Goal: Contribute content: Contribute content

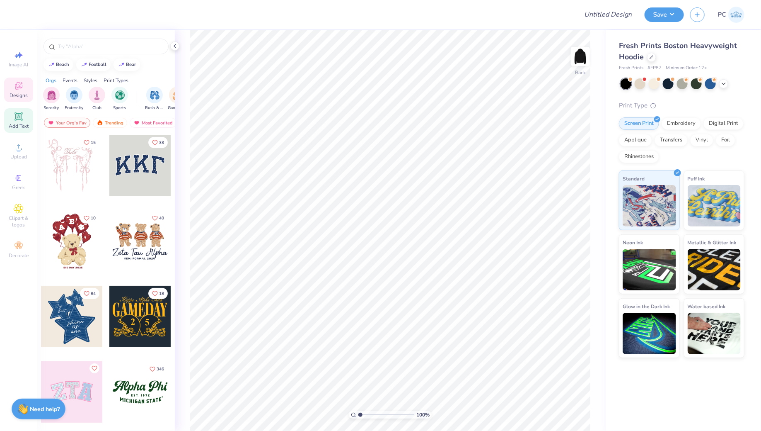
click at [22, 125] on span "Add Text" at bounding box center [19, 126] width 20 height 7
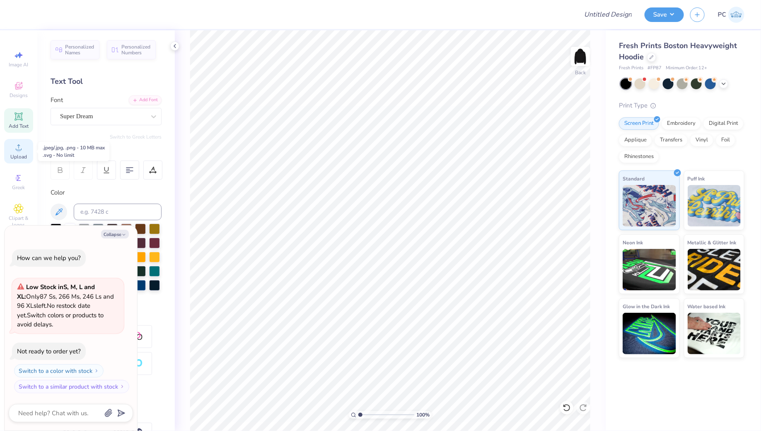
click at [13, 158] on span "Upload" at bounding box center [18, 156] width 17 height 7
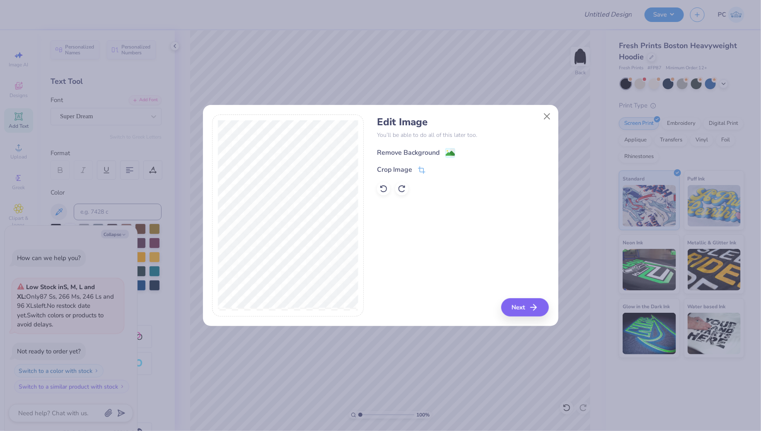
click at [444, 148] on div "Remove Background" at bounding box center [416, 153] width 78 height 10
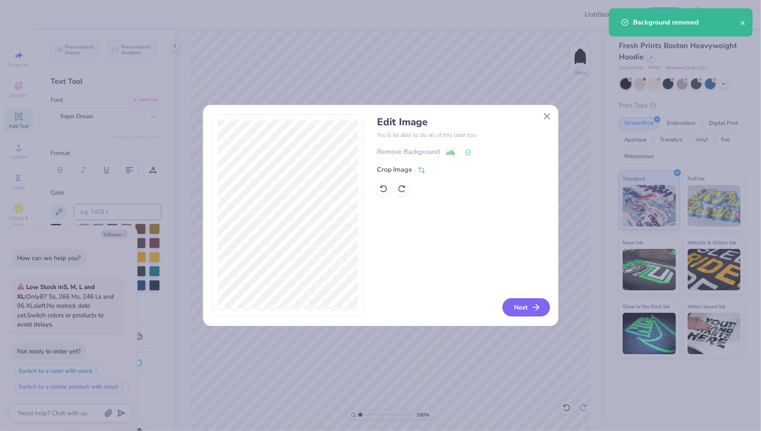
click at [518, 305] on button "Next" at bounding box center [527, 307] width 48 height 18
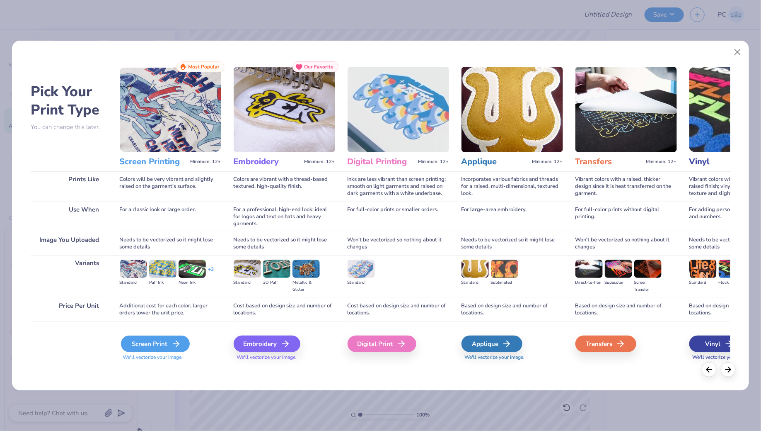
click at [155, 339] on div "Screen Print" at bounding box center [155, 343] width 69 height 17
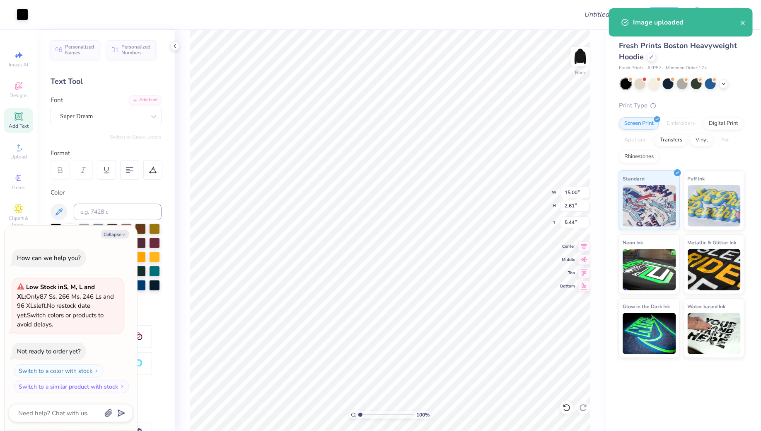
click at [24, 4] on div "Art colors" at bounding box center [14, 14] width 28 height 29
click at [24, 17] on div at bounding box center [23, 14] width 12 height 12
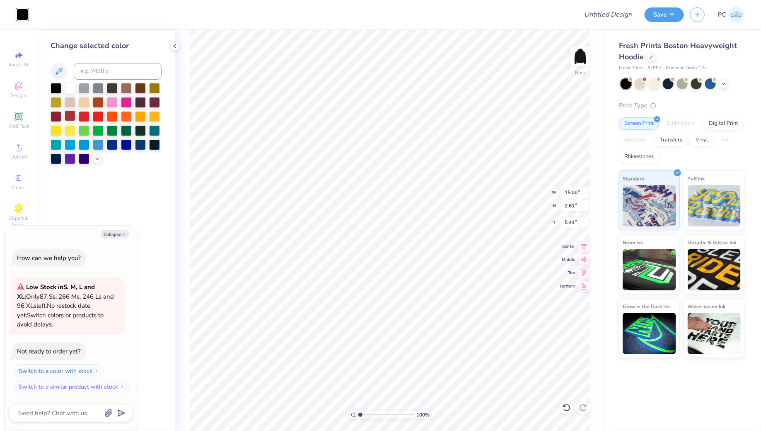
click at [69, 118] on div at bounding box center [70, 115] width 11 height 11
click at [56, 117] on div at bounding box center [56, 115] width 11 height 11
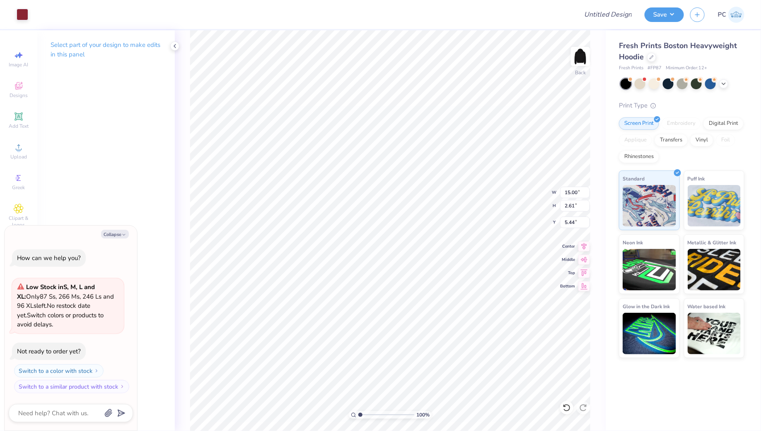
type textarea "x"
type input "4.46"
type textarea "x"
type input "11.22"
type input "1.95"
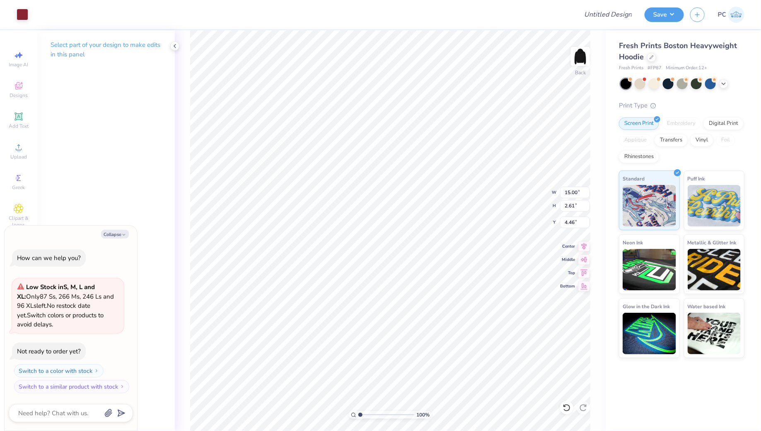
type input "5.12"
type textarea "x"
type input "4.13"
type textarea "x"
type input "4.16"
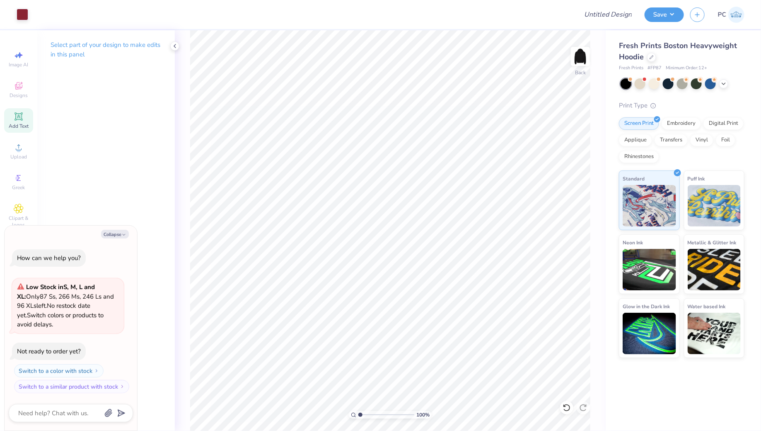
click at [22, 115] on icon at bounding box center [19, 116] width 8 height 8
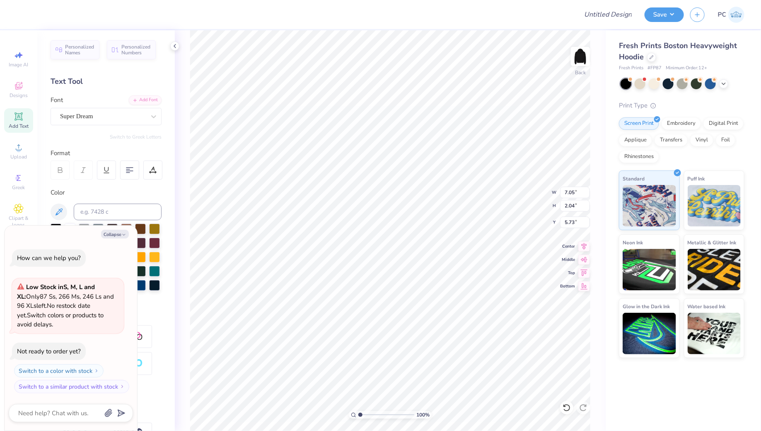
type textarea "x"
type textarea "T"
type textarea "x"
type textarea "Te"
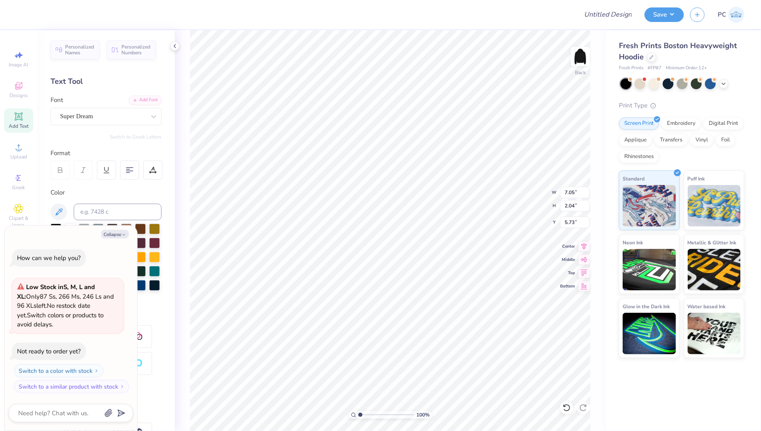
type textarea "x"
type textarea "Texa"
type textarea "x"
type textarea "[US_STATE]"
type textarea "x"
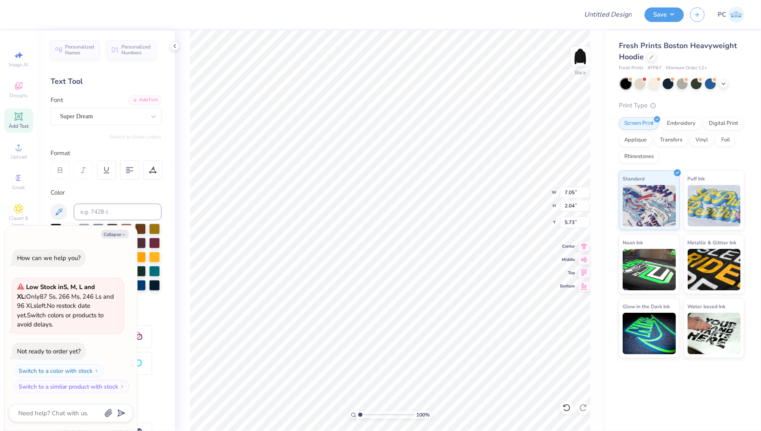
type textarea "[US_STATE]"
type textarea "x"
type textarea "[US_STATE] A"
type textarea "x"
type textarea "[US_STATE] A*"
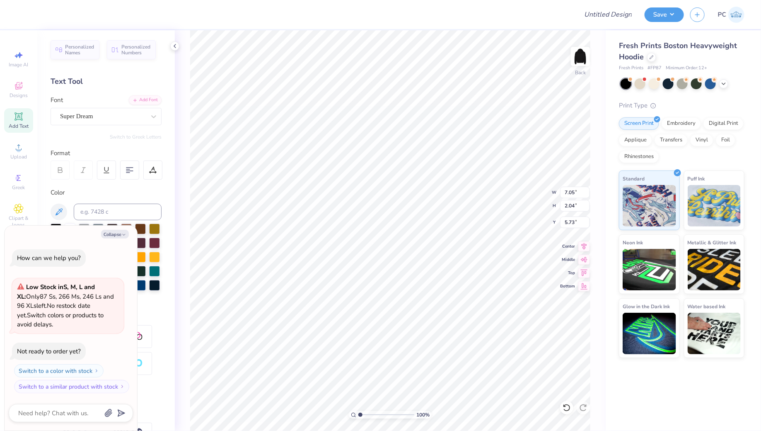
scroll to position [0, 0]
type textarea "x"
type textarea "[US_STATE] A"
type textarea "x"
type textarea "[US_STATE] A&"
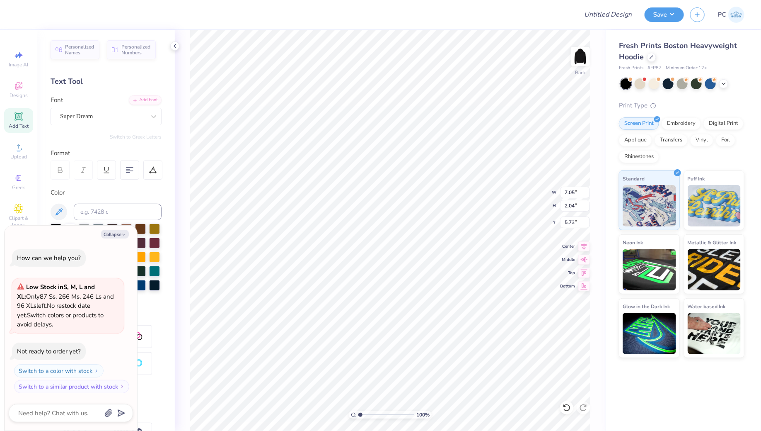
type textarea "x"
type textarea "[US_STATE] A&M"
click at [111, 238] on div "Collapse How can we help you? Low Stock in S, M, L and XL : Only 87 Ss, 266 Ms,…" at bounding box center [71, 327] width 133 height 205
type textarea "x"
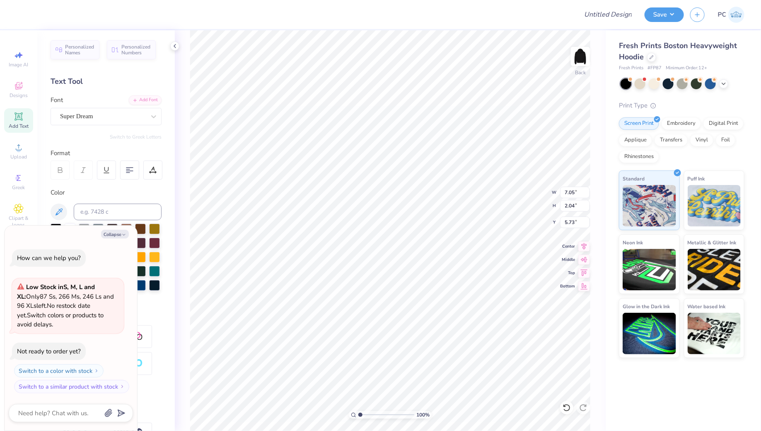
type input "14.32"
click at [111, 232] on button "Collapse" at bounding box center [115, 234] width 28 height 9
type textarea "x"
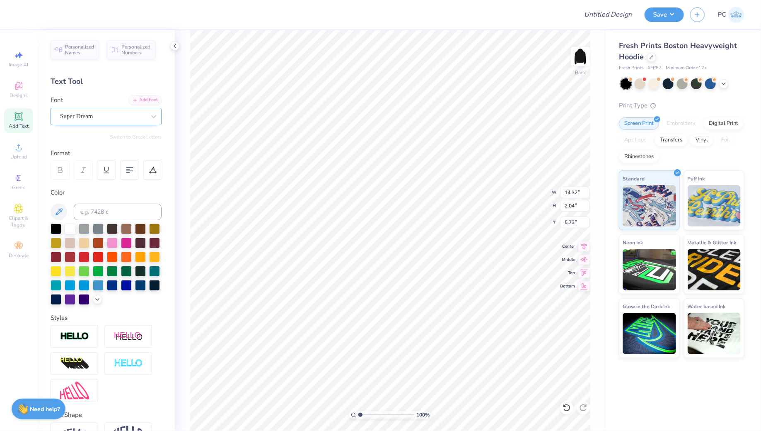
click at [115, 123] on div "Super Dream" at bounding box center [106, 116] width 111 height 17
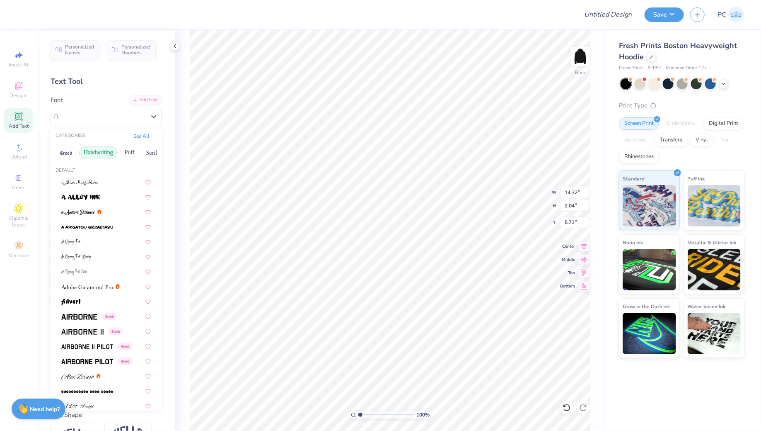
click at [91, 150] on button "Handwriting" at bounding box center [98, 152] width 39 height 13
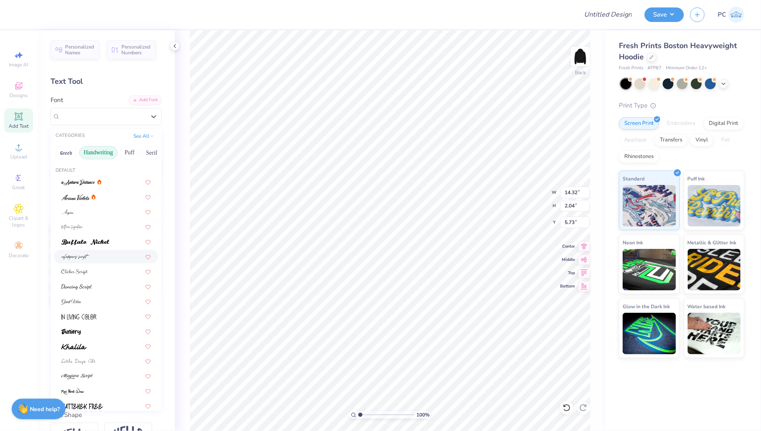
click at [91, 259] on div at bounding box center [106, 256] width 90 height 9
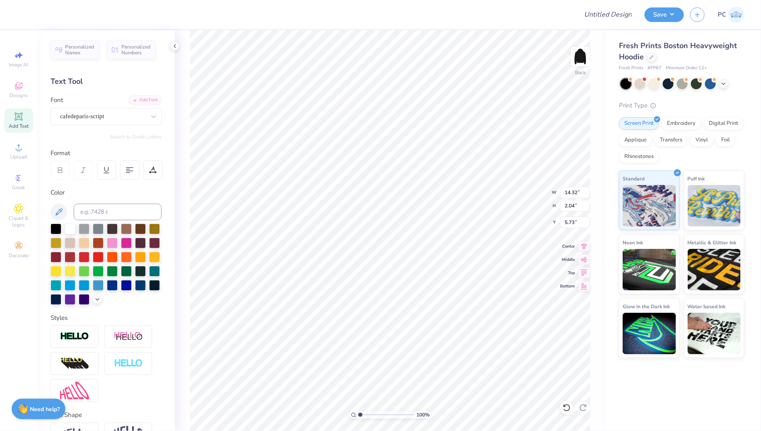
type input "10.22"
type input "2.73"
type input "5.38"
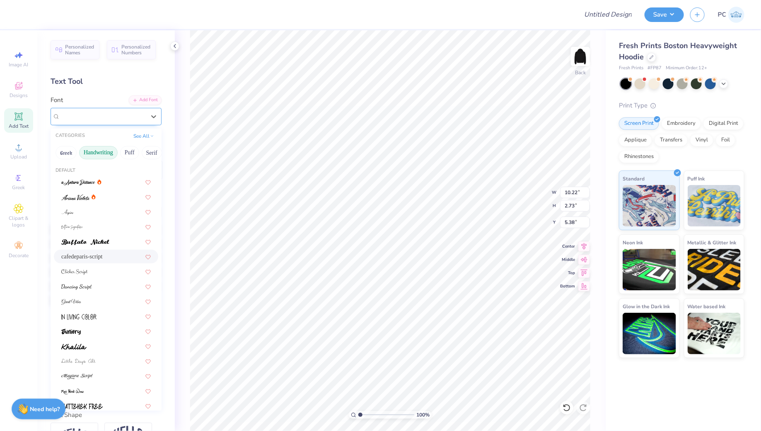
click at [97, 120] on div "cafedeparis-script" at bounding box center [102, 116] width 87 height 13
click at [88, 304] on div at bounding box center [106, 301] width 90 height 9
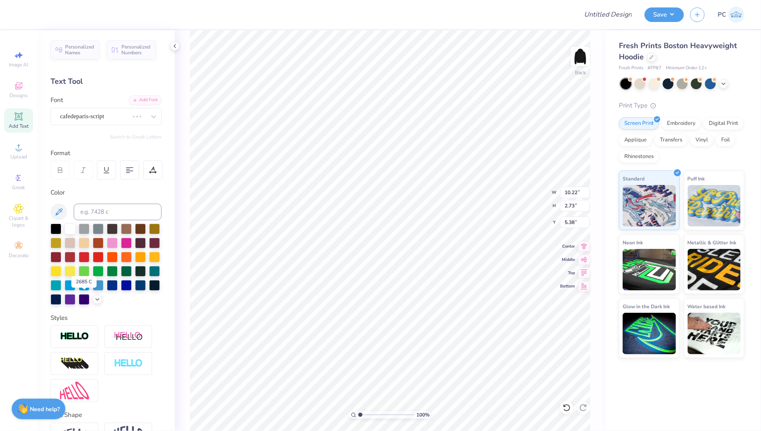
type input "14.87"
type input "2.70"
type input "5.40"
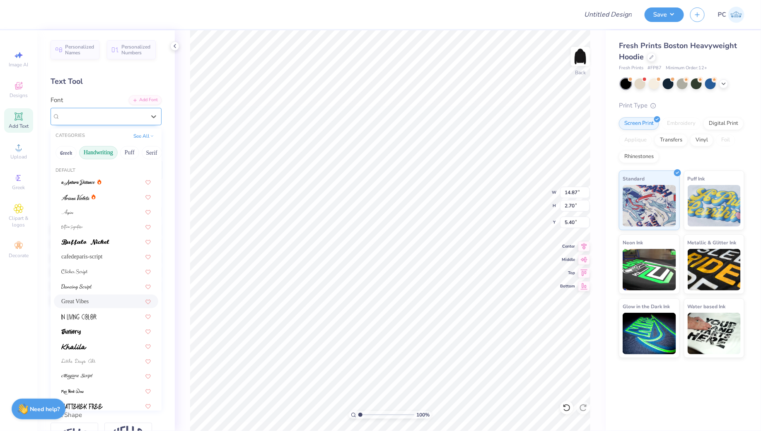
click at [101, 121] on div "Great Vibes" at bounding box center [102, 116] width 87 height 13
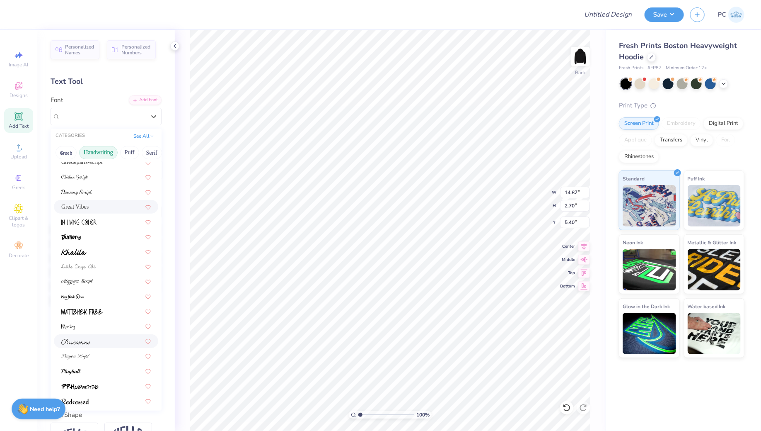
scroll to position [96, 0]
click at [87, 354] on img at bounding box center [75, 355] width 29 height 6
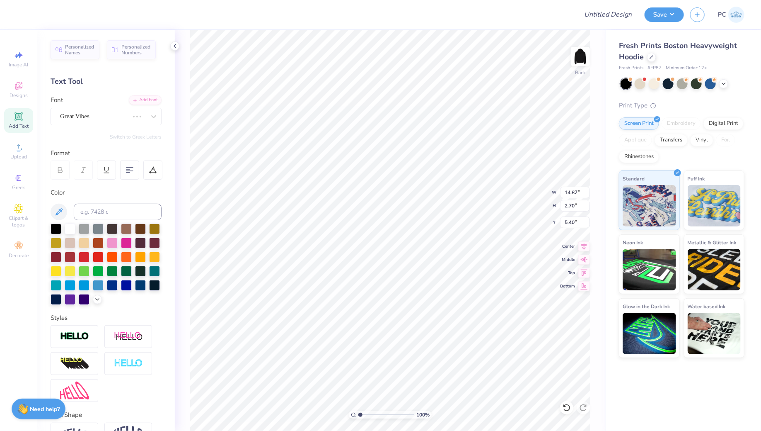
type input "14.77"
type input "2.20"
type input "5.65"
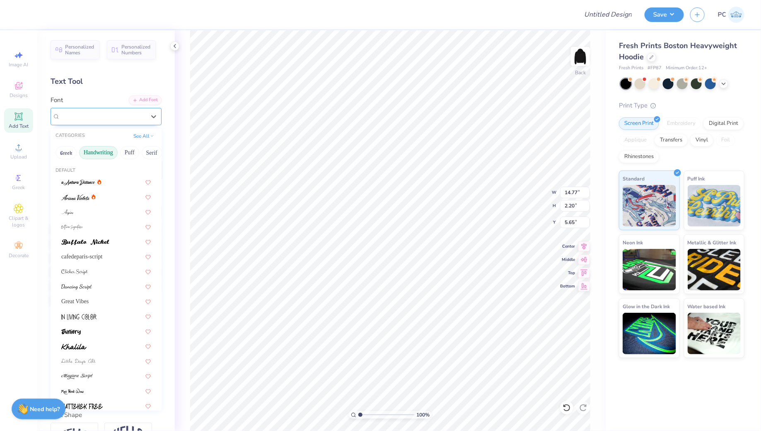
click at [83, 113] on div "Pinyon Script" at bounding box center [102, 116] width 87 height 13
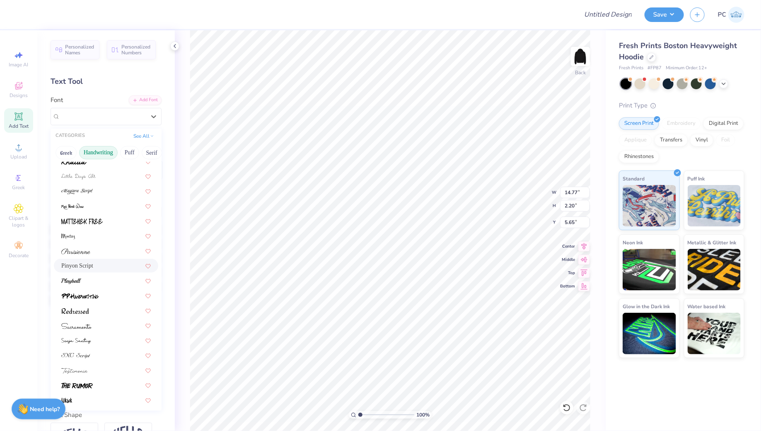
scroll to position [188, 0]
click at [89, 372] on div at bounding box center [106, 367] width 104 height 14
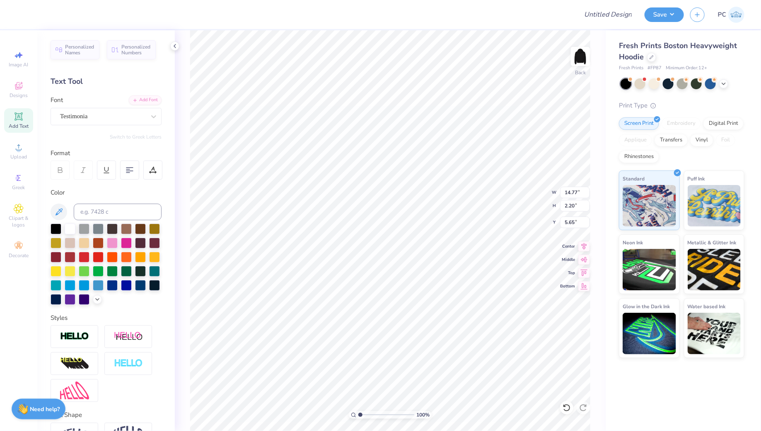
type input "2.53"
type input "5.49"
type input "7.51"
type input "1.29"
type input "6.73"
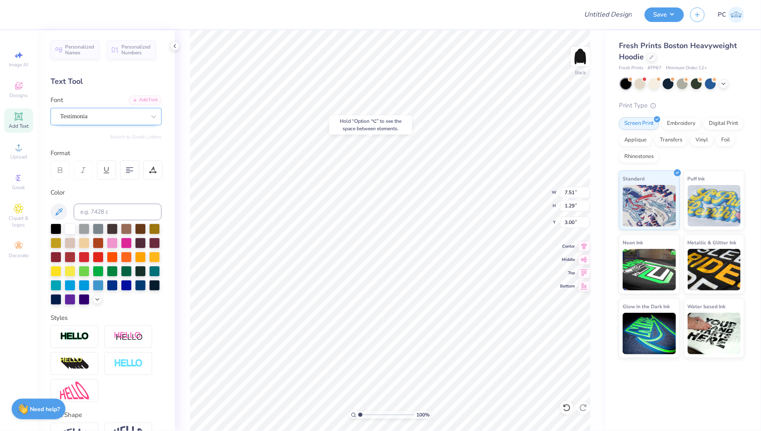
type input "3.00"
type input "4.96"
type input "0.85"
type input "3.44"
type input "3.73"
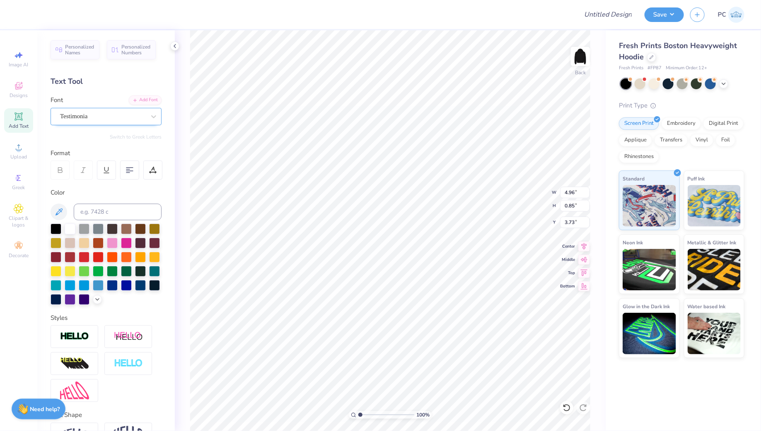
type input "5.36"
type input "0.92"
type input "3.67"
type input "3.46"
click at [114, 108] on div "Testimonia" at bounding box center [106, 116] width 111 height 17
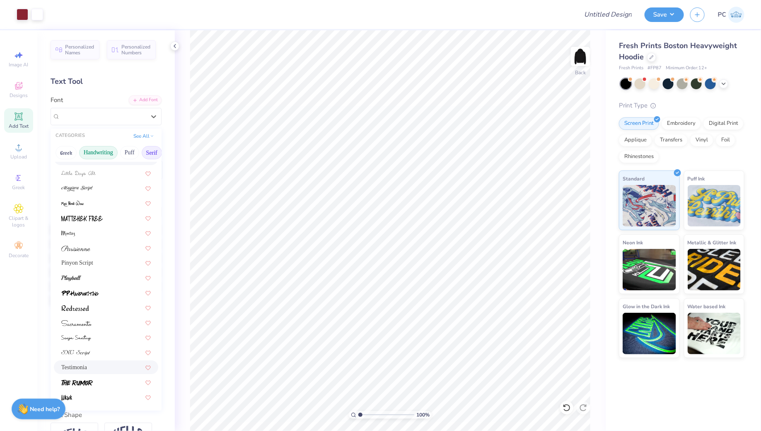
click at [148, 148] on button "Serif" at bounding box center [152, 152] width 20 height 13
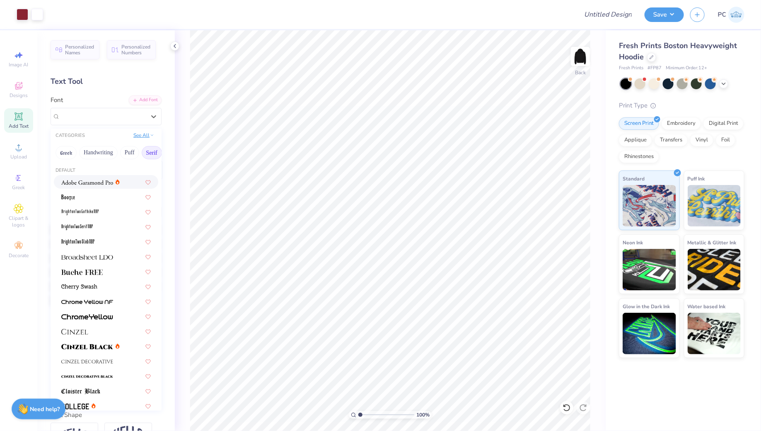
click at [150, 137] on button "See All" at bounding box center [144, 135] width 26 height 8
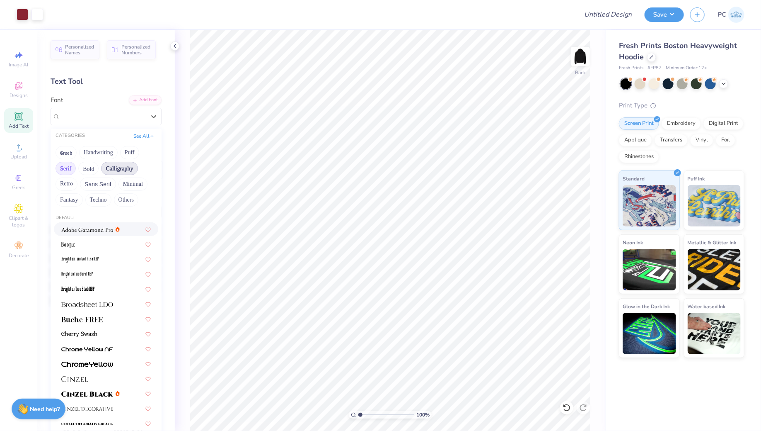
click at [121, 167] on button "Calligraphy" at bounding box center [119, 168] width 36 height 13
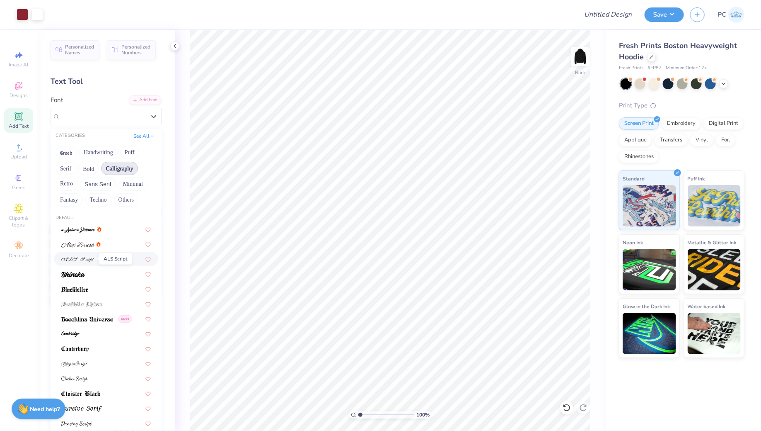
click at [82, 259] on img at bounding box center [77, 259] width 33 height 6
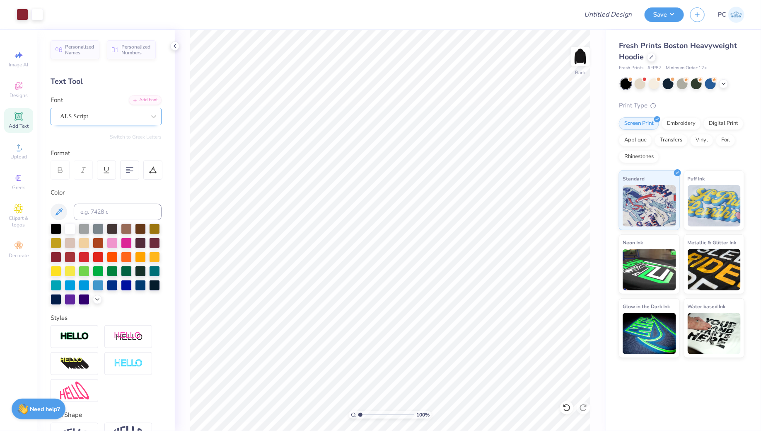
click at [129, 121] on div at bounding box center [102, 116] width 85 height 11
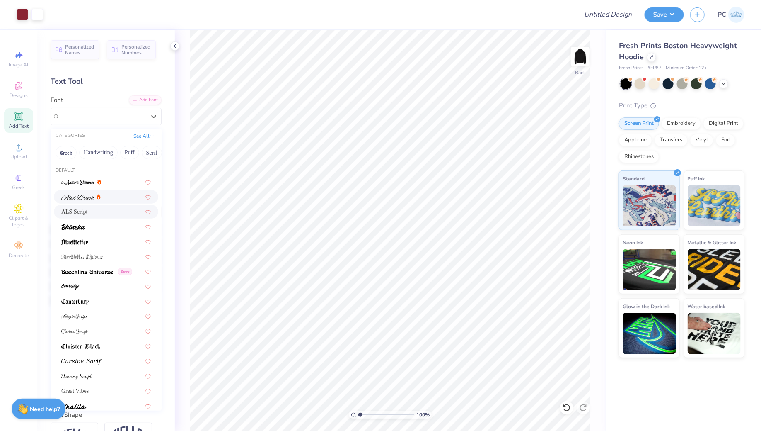
click at [108, 200] on div at bounding box center [106, 196] width 90 height 9
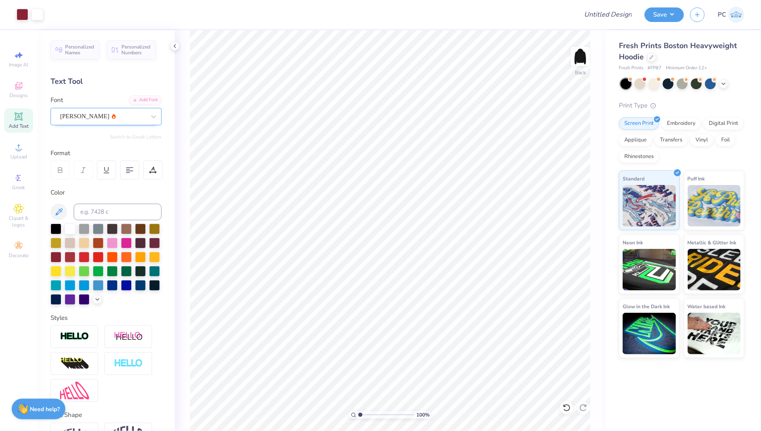
click at [114, 111] on div "[PERSON_NAME]" at bounding box center [102, 116] width 87 height 13
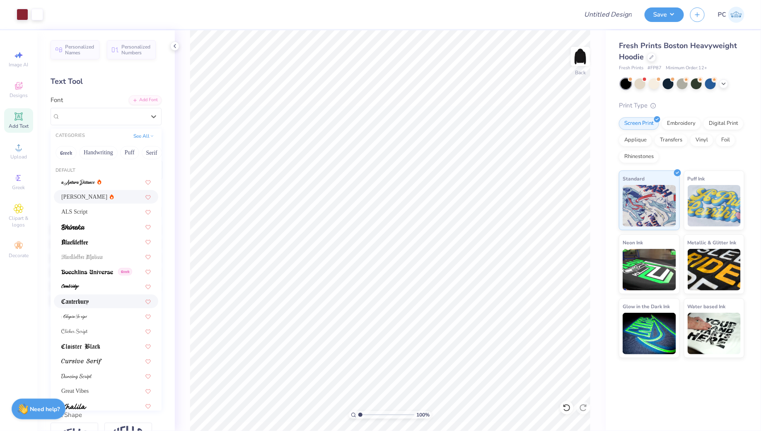
scroll to position [21, 0]
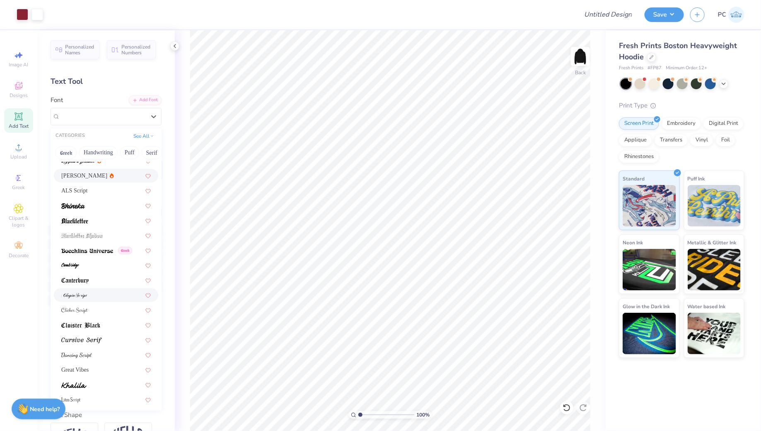
click at [92, 294] on div at bounding box center [106, 294] width 90 height 9
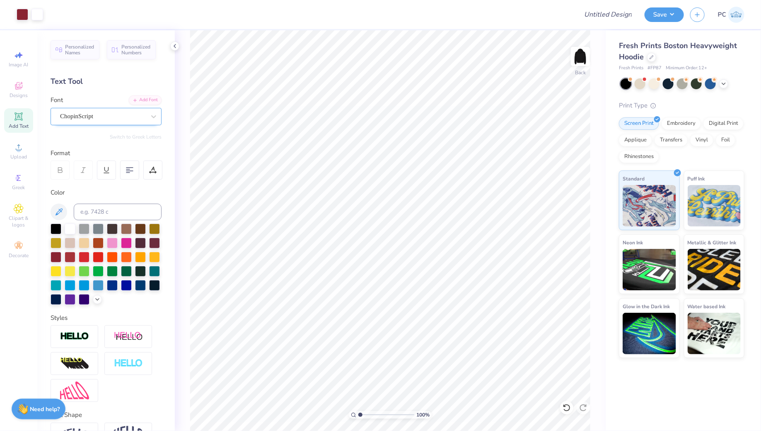
click at [121, 119] on div "ChopinScript" at bounding box center [102, 116] width 87 height 13
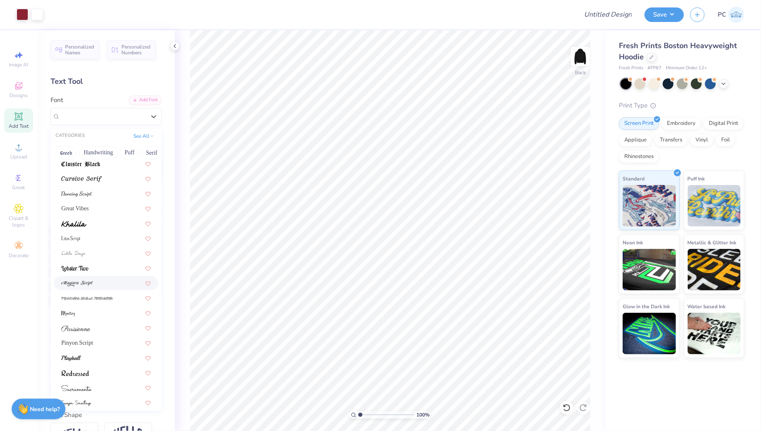
scroll to position [203, 0]
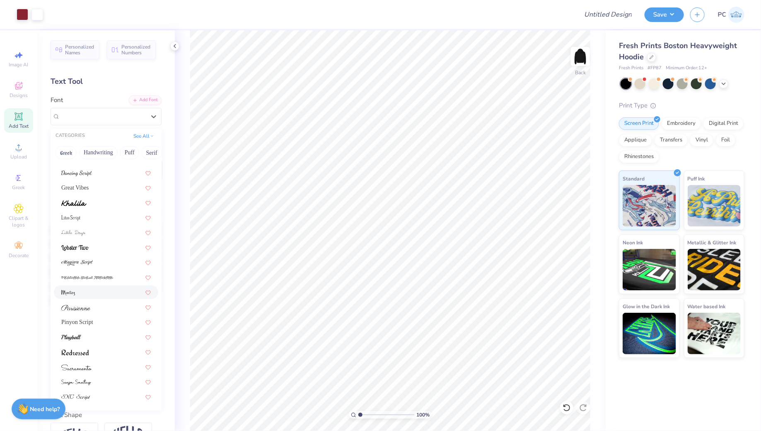
click at [91, 298] on div at bounding box center [106, 292] width 104 height 14
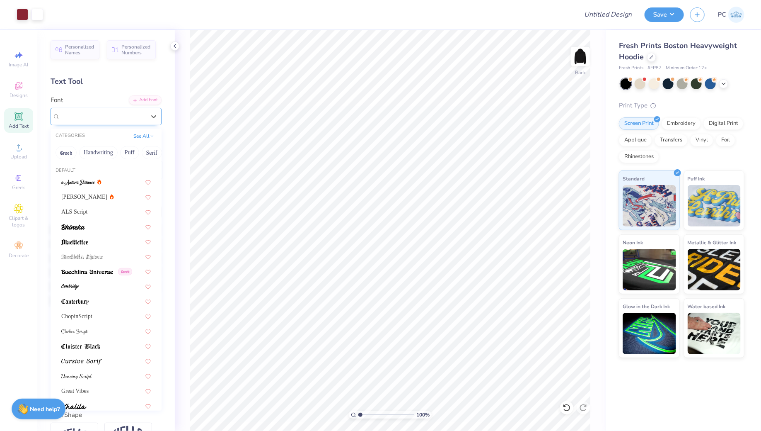
click at [130, 115] on div "[PERSON_NAME]" at bounding box center [102, 116] width 87 height 13
click at [146, 153] on button "Serif" at bounding box center [152, 152] width 20 height 13
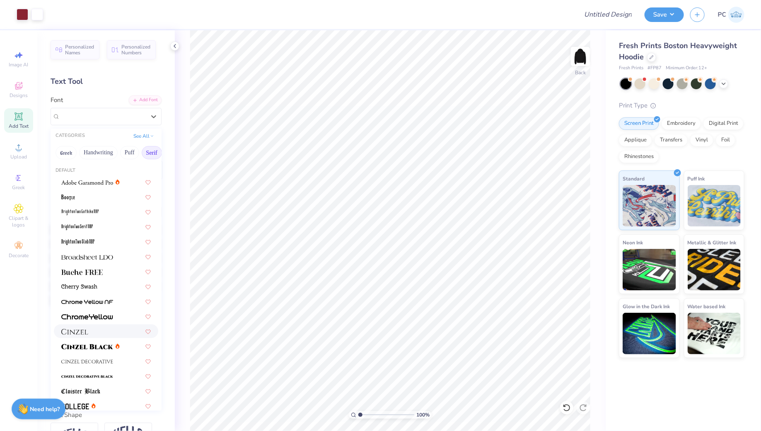
click at [88, 330] on img at bounding box center [74, 332] width 27 height 6
click at [108, 114] on div at bounding box center [102, 116] width 87 height 13
click at [93, 153] on button "Handwriting" at bounding box center [98, 152] width 39 height 13
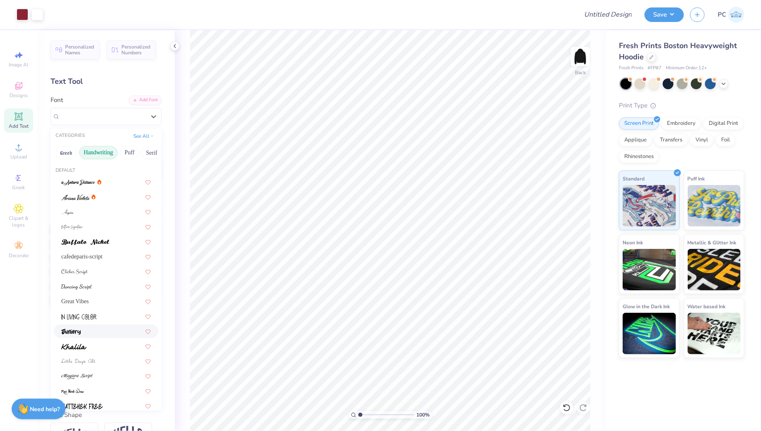
scroll to position [188, 0]
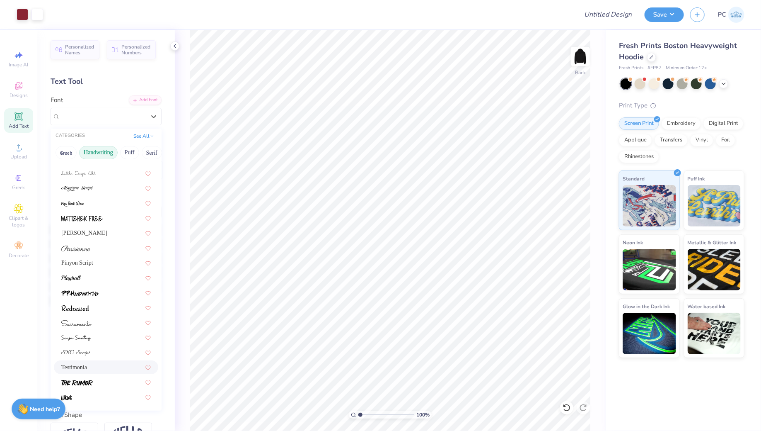
click at [63, 370] on span "Testimonia" at bounding box center [74, 367] width 26 height 9
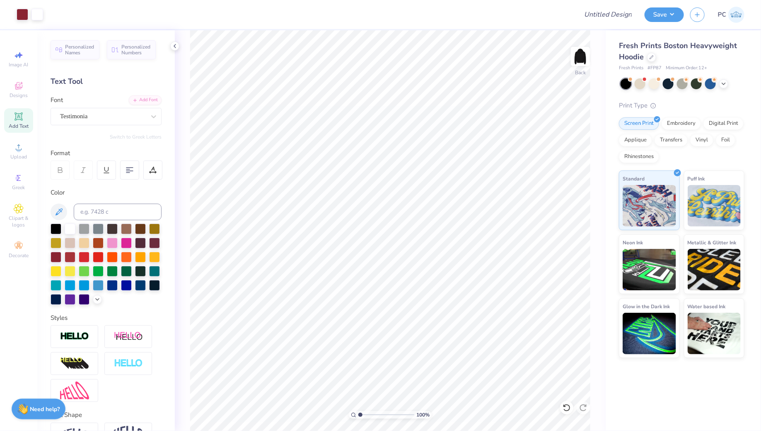
click at [651, 22] on div "Save PC" at bounding box center [703, 14] width 116 height 29
click at [661, 17] on button "Save" at bounding box center [664, 13] width 39 height 15
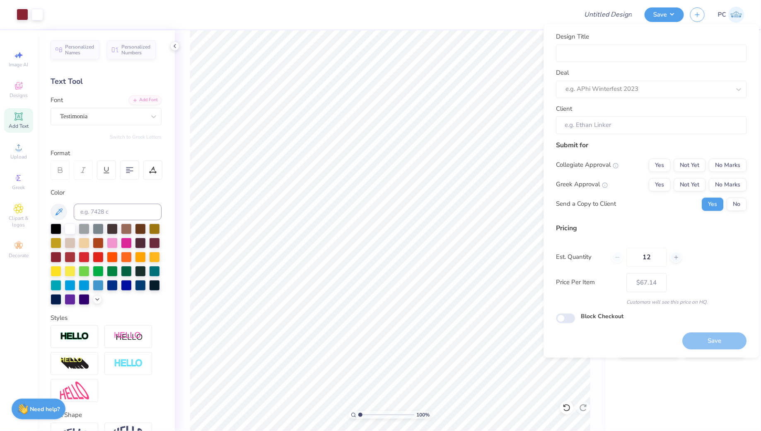
click at [598, 62] on div "Design Title Deal e.g. APhi Winterfest 2023 Client" at bounding box center [651, 83] width 191 height 102
click at [598, 56] on input "Design Title" at bounding box center [651, 53] width 191 height 18
type input "F"
type input "FS"
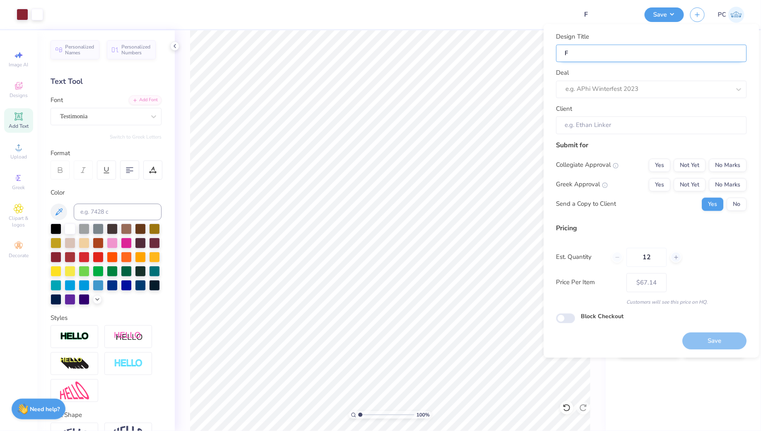
type input "FS"
type input "FSA"
type input "FSAE"
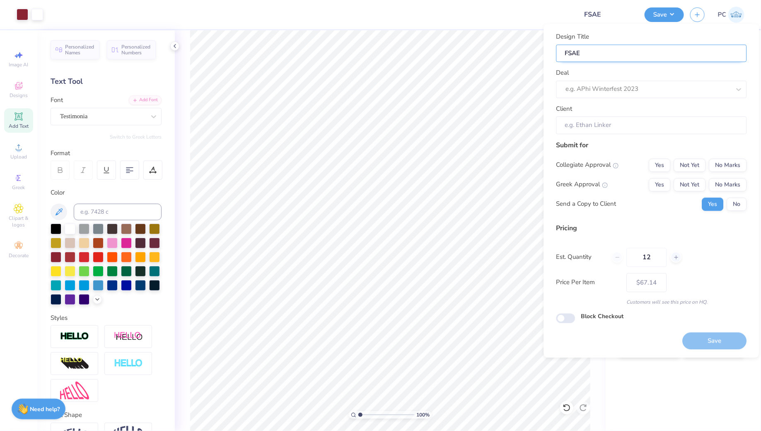
type input "FSAE"
type input "FSAE M"
type input "FSAE Me"
type input "FSAE Mer"
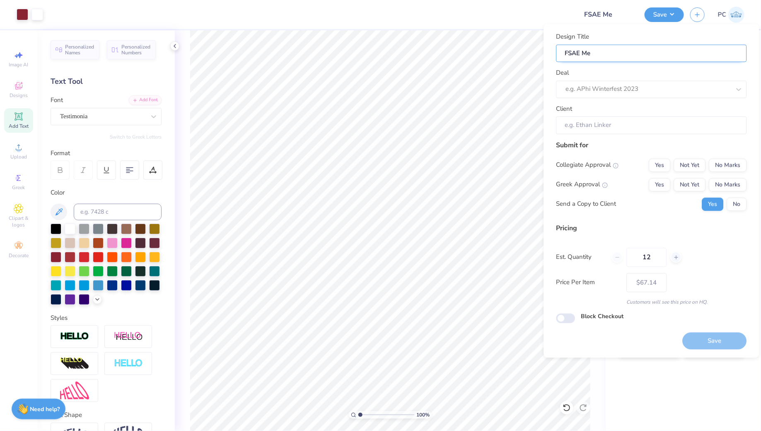
type input "FSAE Mer"
type input "FSAE Merc"
type input "FSAE Merch"
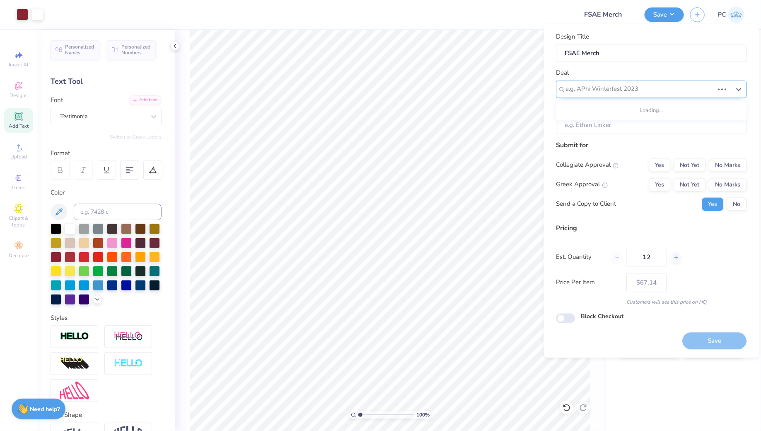
click at [658, 90] on div at bounding box center [640, 89] width 148 height 11
type input "FSAE"
click at [636, 94] on div at bounding box center [648, 89] width 165 height 11
click at [631, 109] on div "Formula Sae Team Merch" at bounding box center [652, 111] width 184 height 14
type input "Form"
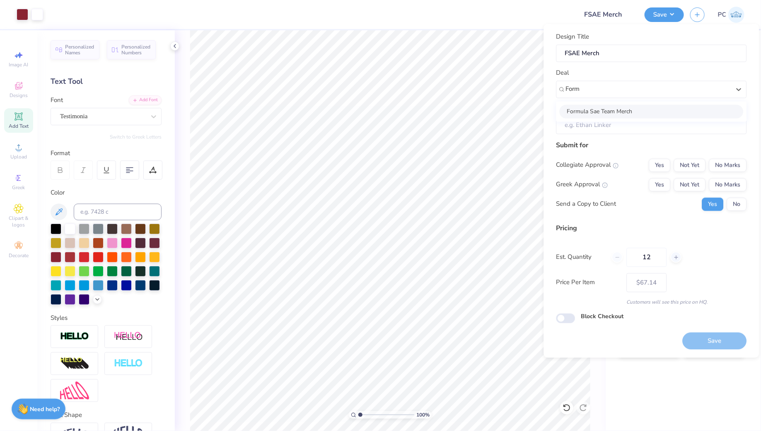
type input "Halle Curb"
click at [732, 165] on button "No Marks" at bounding box center [728, 164] width 38 height 13
click at [730, 180] on button "No Marks" at bounding box center [728, 184] width 38 height 13
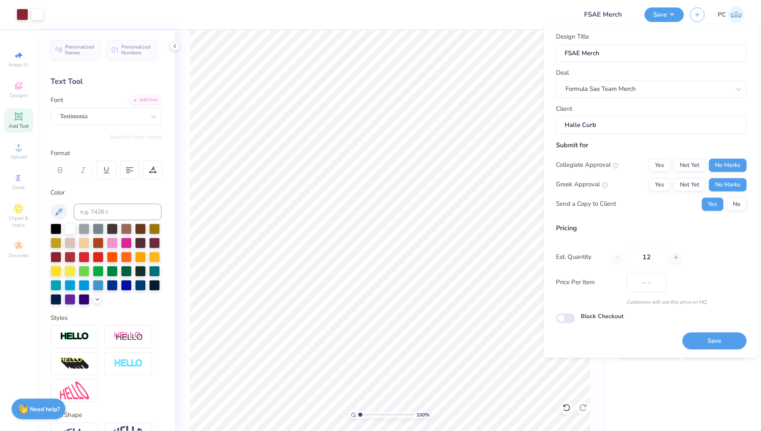
type input "$67.14"
click at [742, 208] on button "No" at bounding box center [737, 203] width 20 height 13
click at [561, 313] on input "Block Checkout" at bounding box center [565, 318] width 19 height 10
checkbox input "true"
click at [709, 335] on button "Save" at bounding box center [715, 340] width 64 height 17
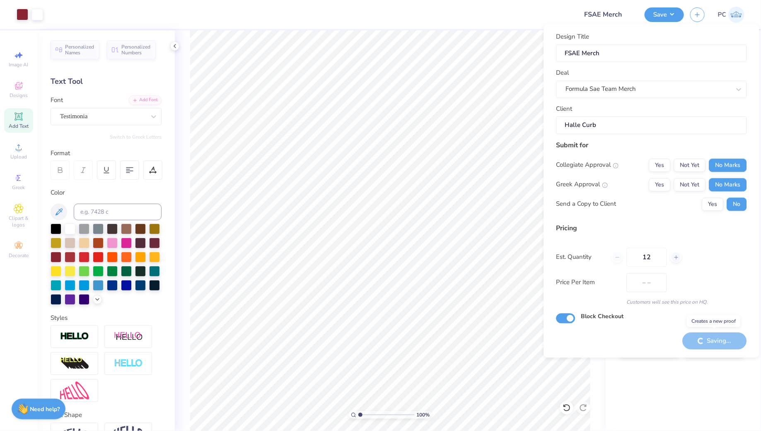
type input "$67.14"
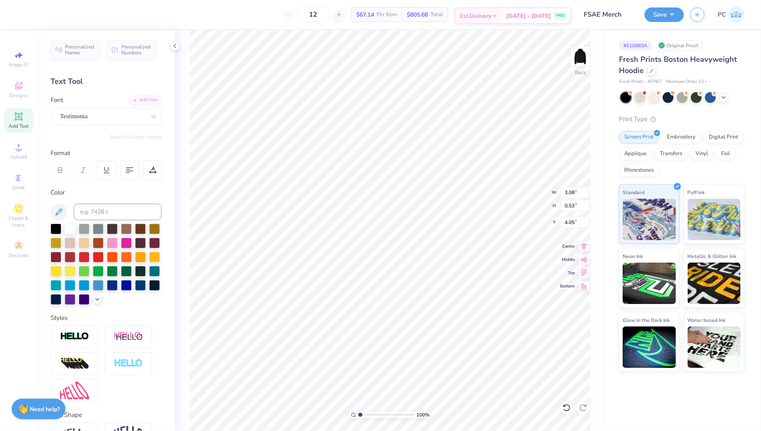
type input "3.08"
type input "0.53"
type input "4.57"
